Goal: Find specific page/section: Find specific page/section

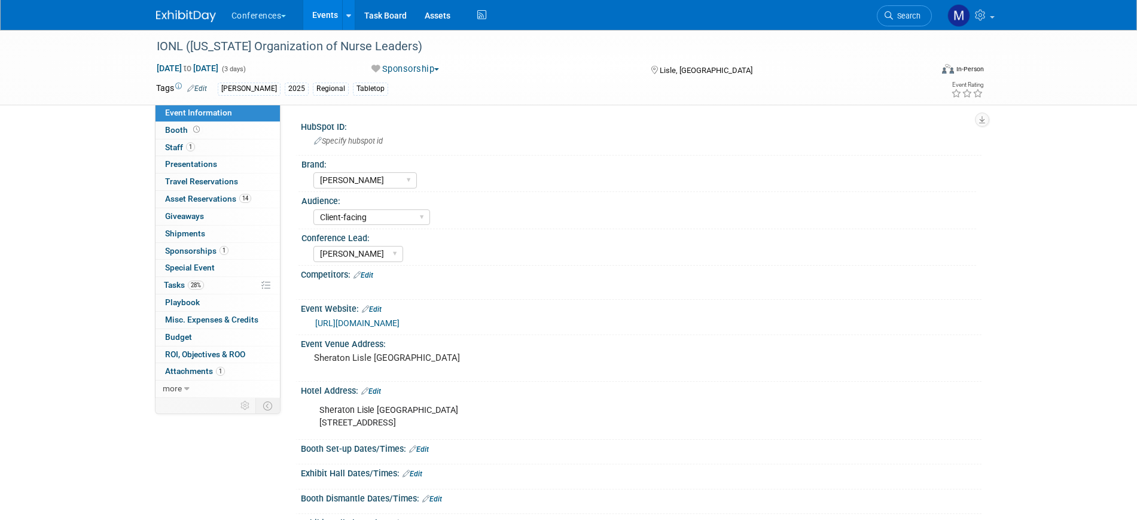
select select "[PERSON_NAME]"
select select "Client-facing"
select select "Marygrace"
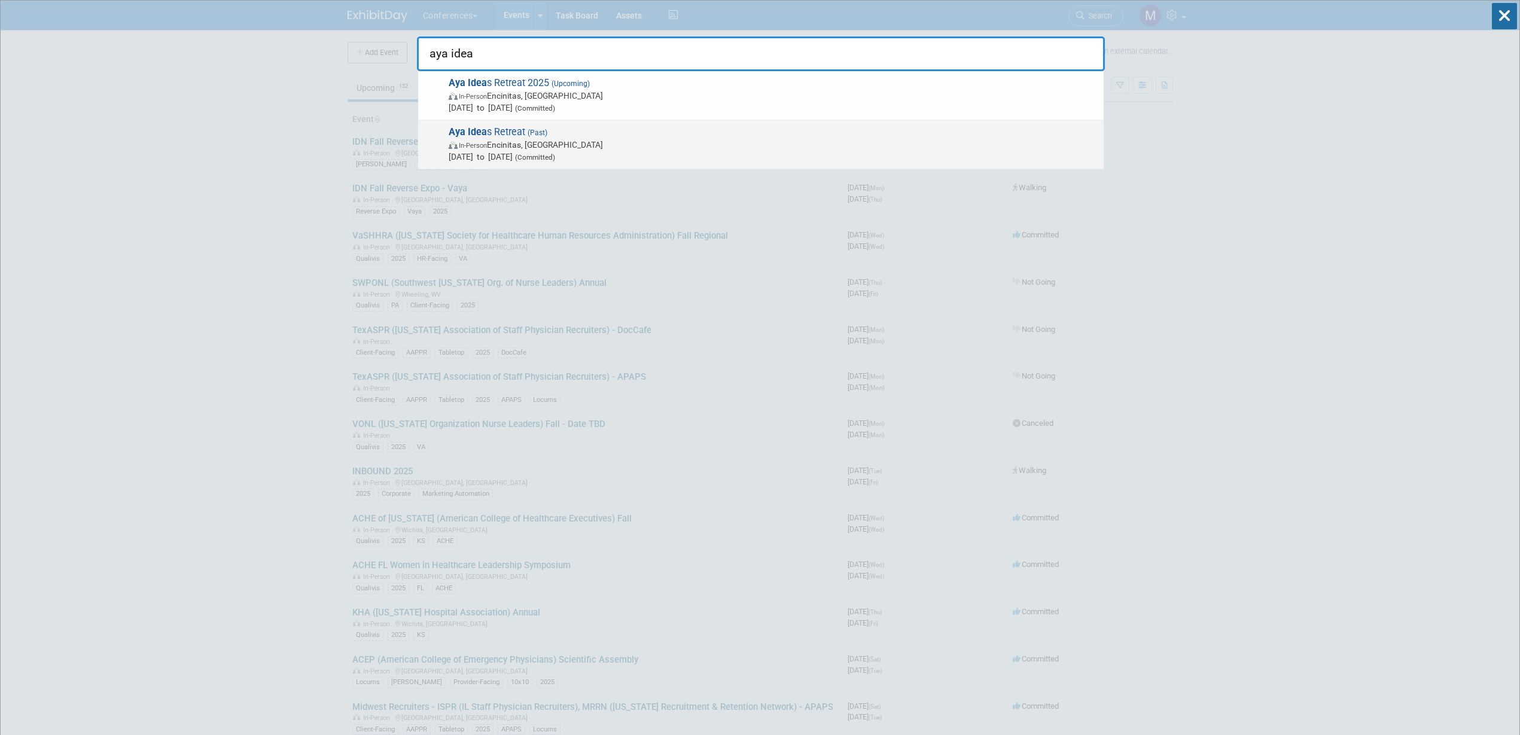
type input "aya idea"
click at [525, 133] on span "(Past)" at bounding box center [536, 133] width 22 height 8
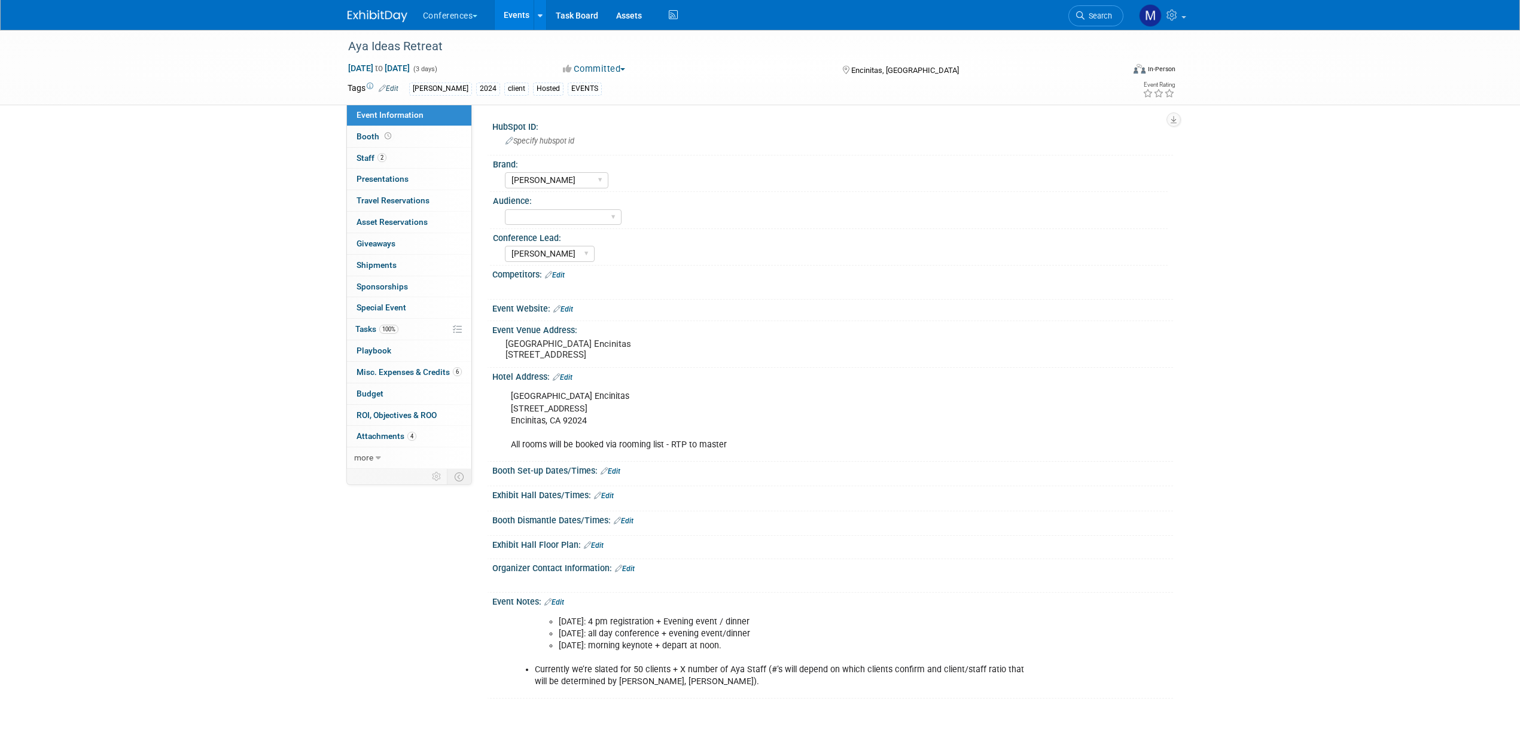
select select "[PERSON_NAME]"
drag, startPoint x: 386, startPoint y: 372, endPoint x: 391, endPoint y: 367, distance: 7.2
click at [386, 371] on span "Misc. Expenses & Credits 6" at bounding box center [408, 372] width 105 height 10
